Goal: Find contact information: Obtain details needed to contact an individual or organization

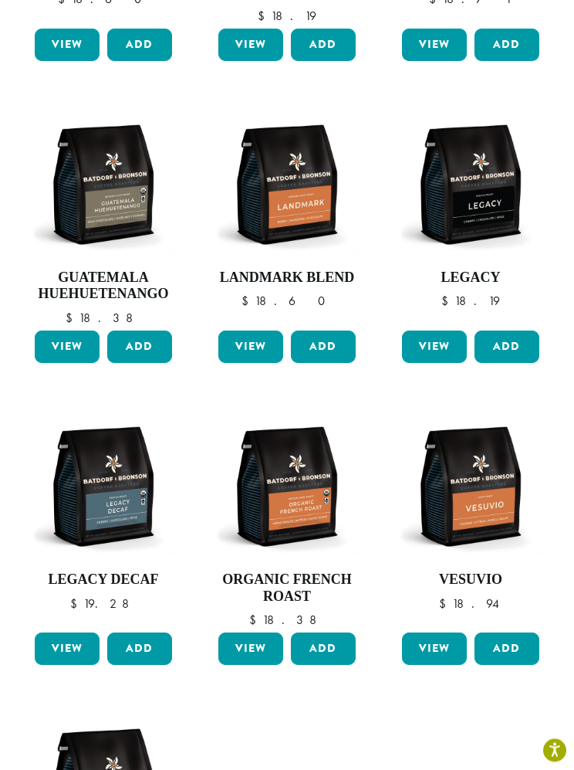
scroll to position [341, 0]
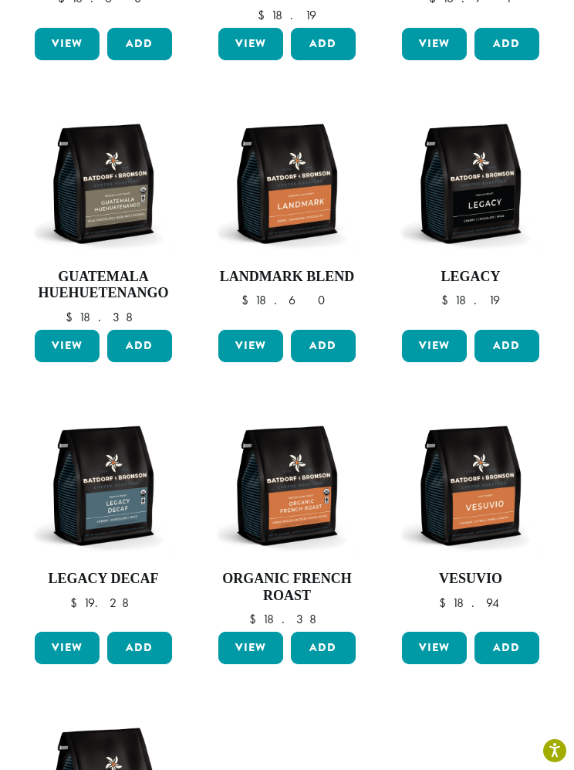
click at [494, 500] on img at bounding box center [470, 485] width 145 height 145
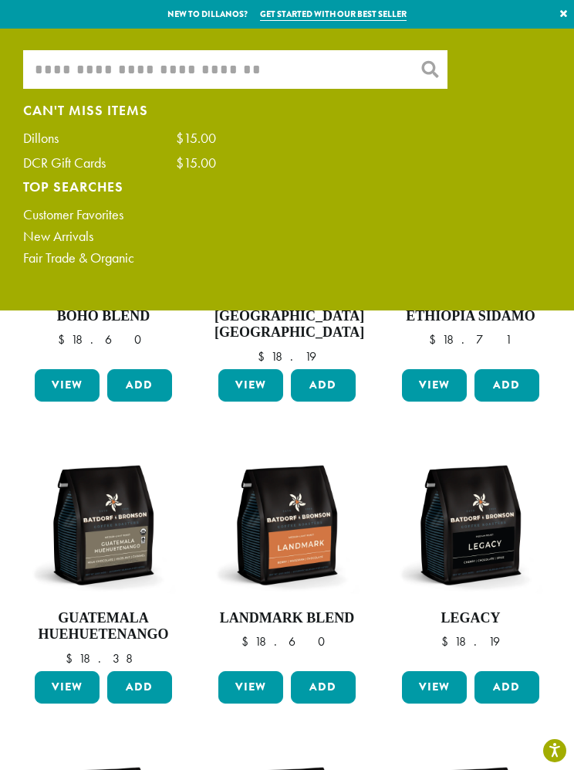
click at [74, 69] on input "What are you searching for?" at bounding box center [235, 69] width 425 height 39
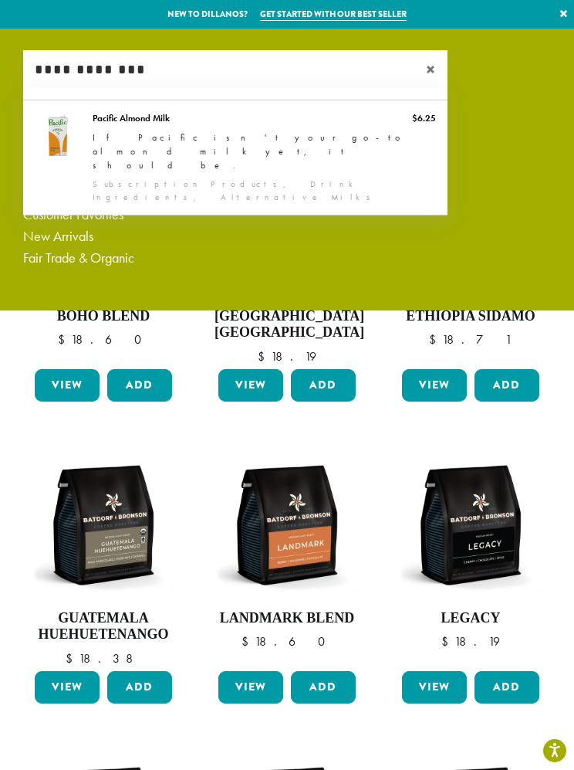
type input "**********"
click at [533, 214] on div "**********" at bounding box center [287, 161] width 551 height 222
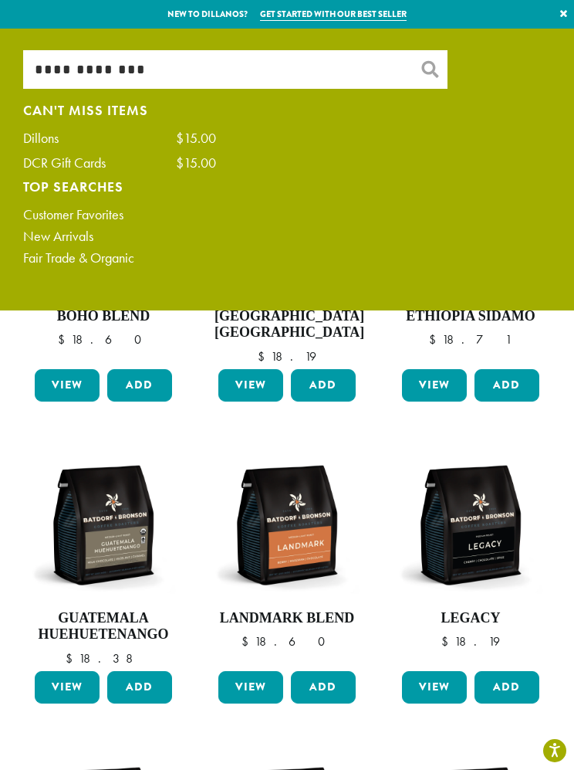
click at [113, 220] on link "Customer Favorites" at bounding box center [119, 215] width 193 height 14
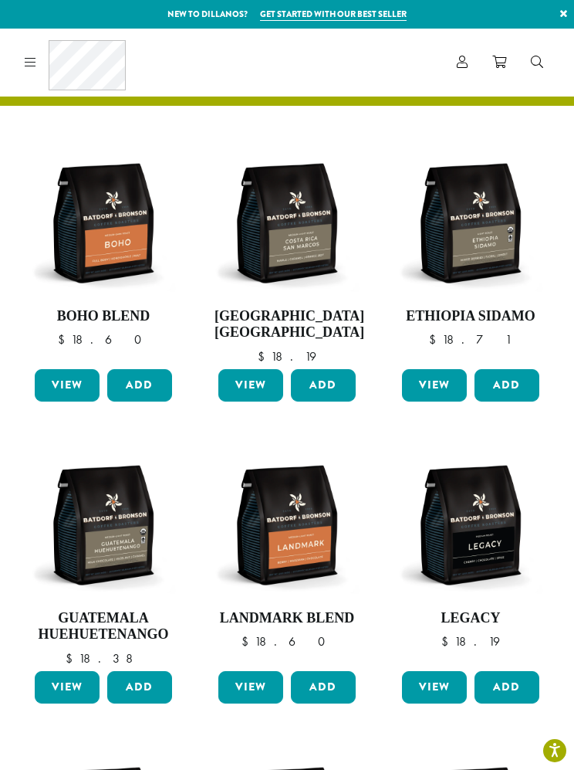
click at [39, 61] on div "Coffee All Coffees Best Sellers Blends Single Origins Dillanos Limited Organic …" at bounding box center [72, 62] width 107 height 50
click at [28, 67] on link at bounding box center [28, 62] width 18 height 16
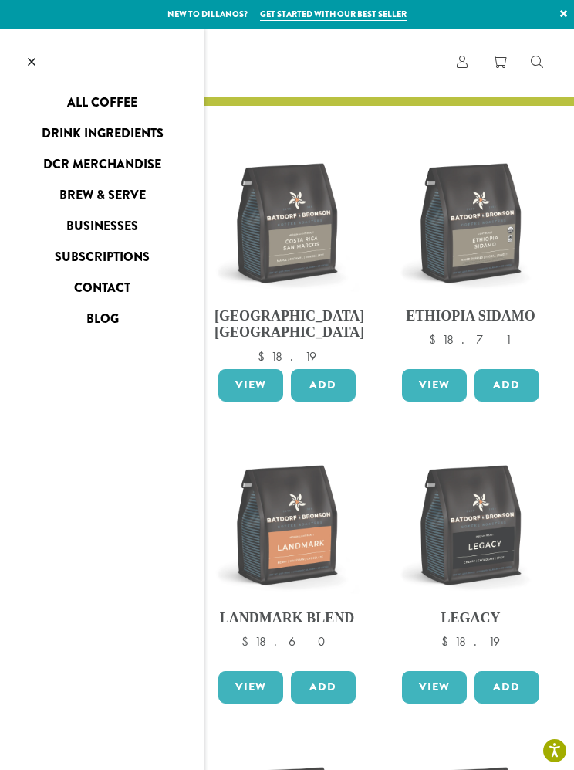
click at [116, 289] on link "Contact" at bounding box center [102, 288] width 205 height 25
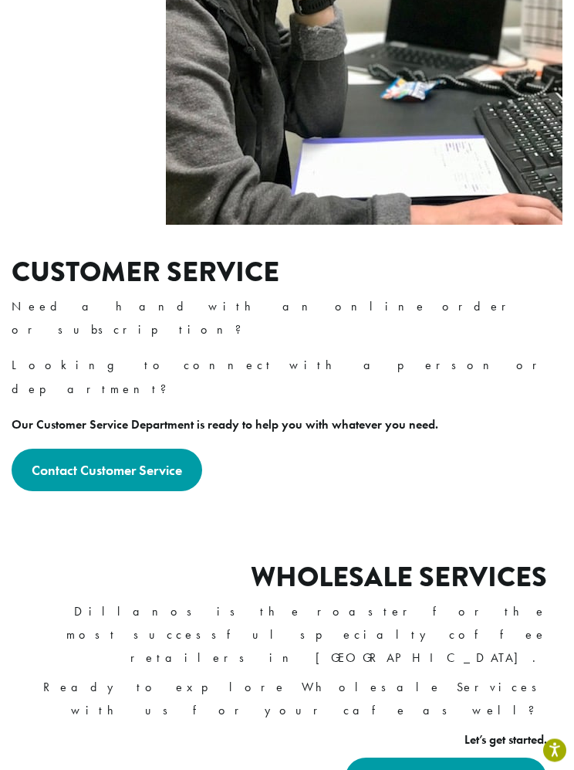
scroll to position [796, 0]
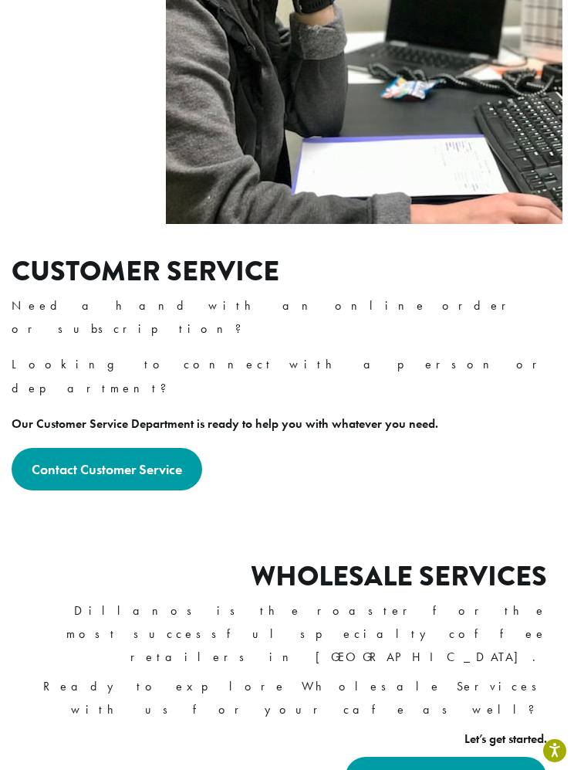
click at [118, 448] on link "Contact Customer Service" at bounding box center [107, 469] width 191 height 42
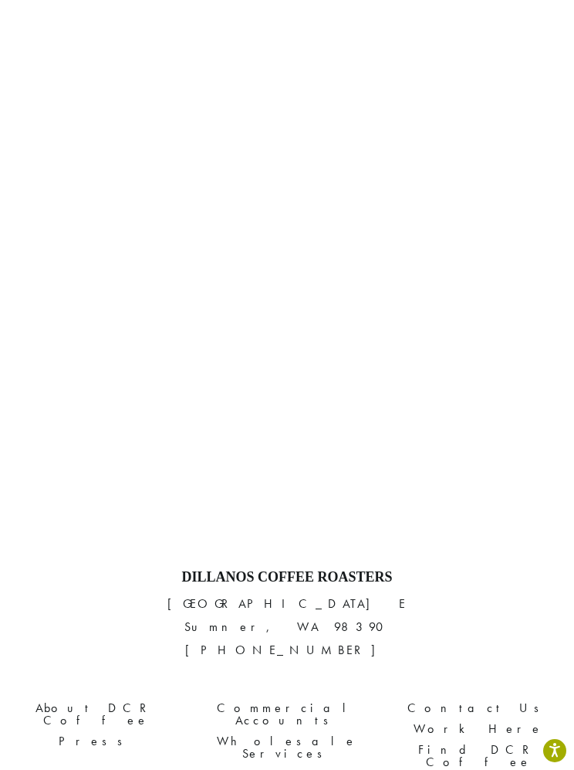
scroll to position [56, 0]
